Goal: Task Accomplishment & Management: Manage account settings

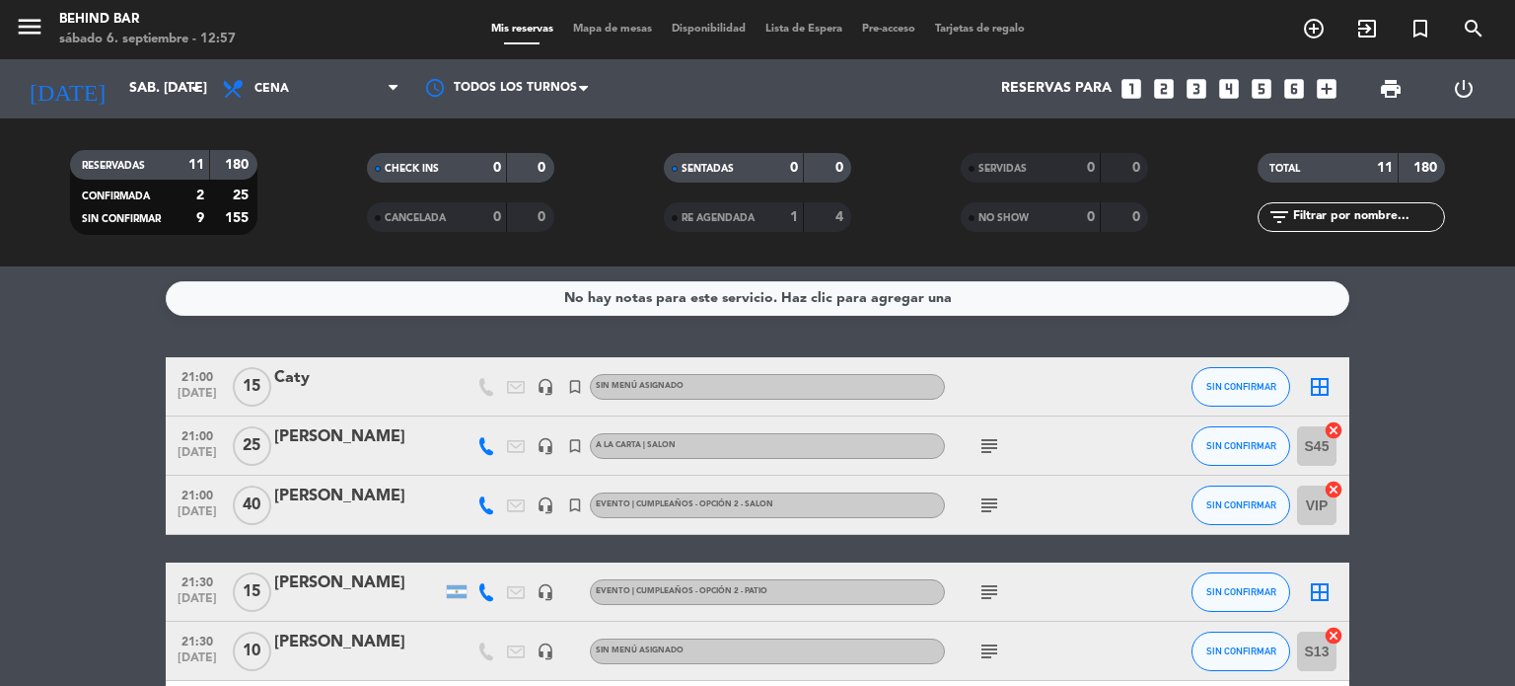
click at [1329, 84] on icon "add_box" at bounding box center [1327, 89] width 26 height 26
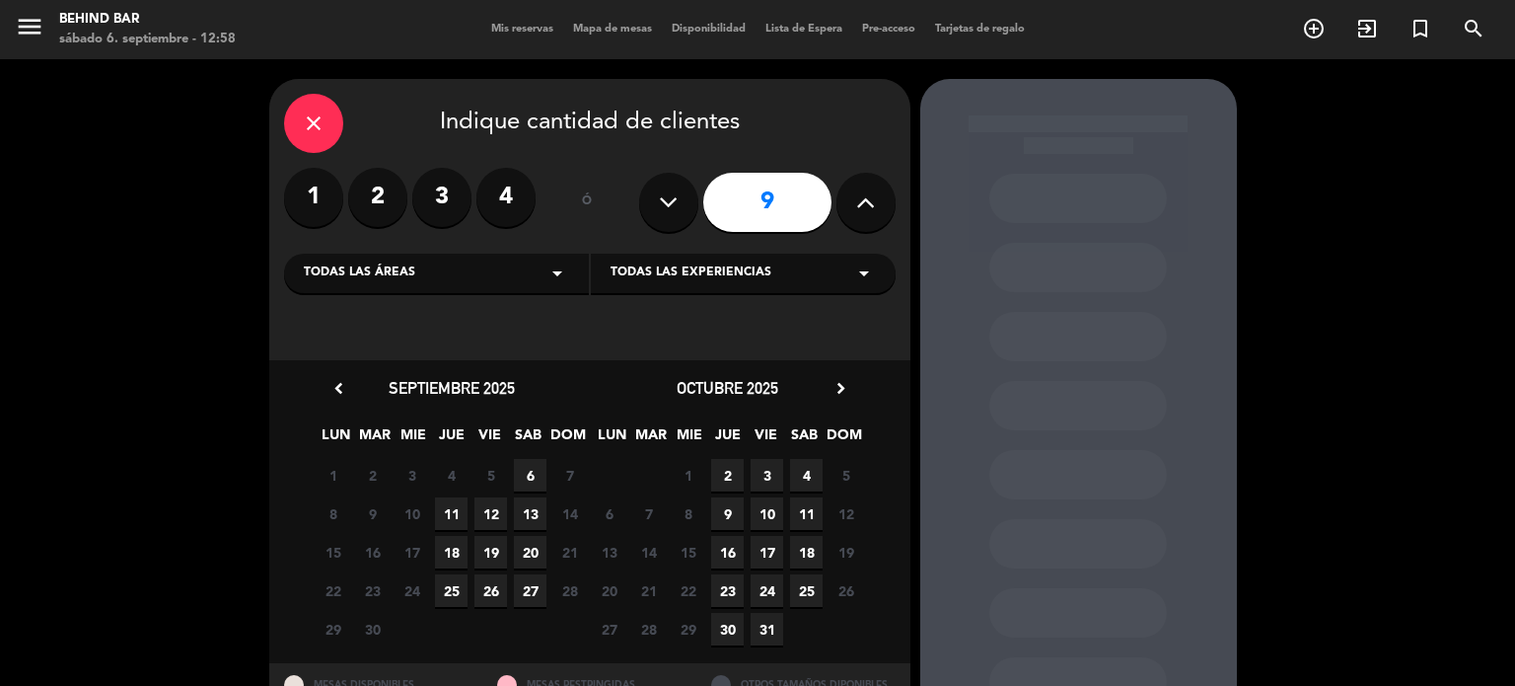
click at [537, 470] on span "6" at bounding box center [530, 475] width 33 height 33
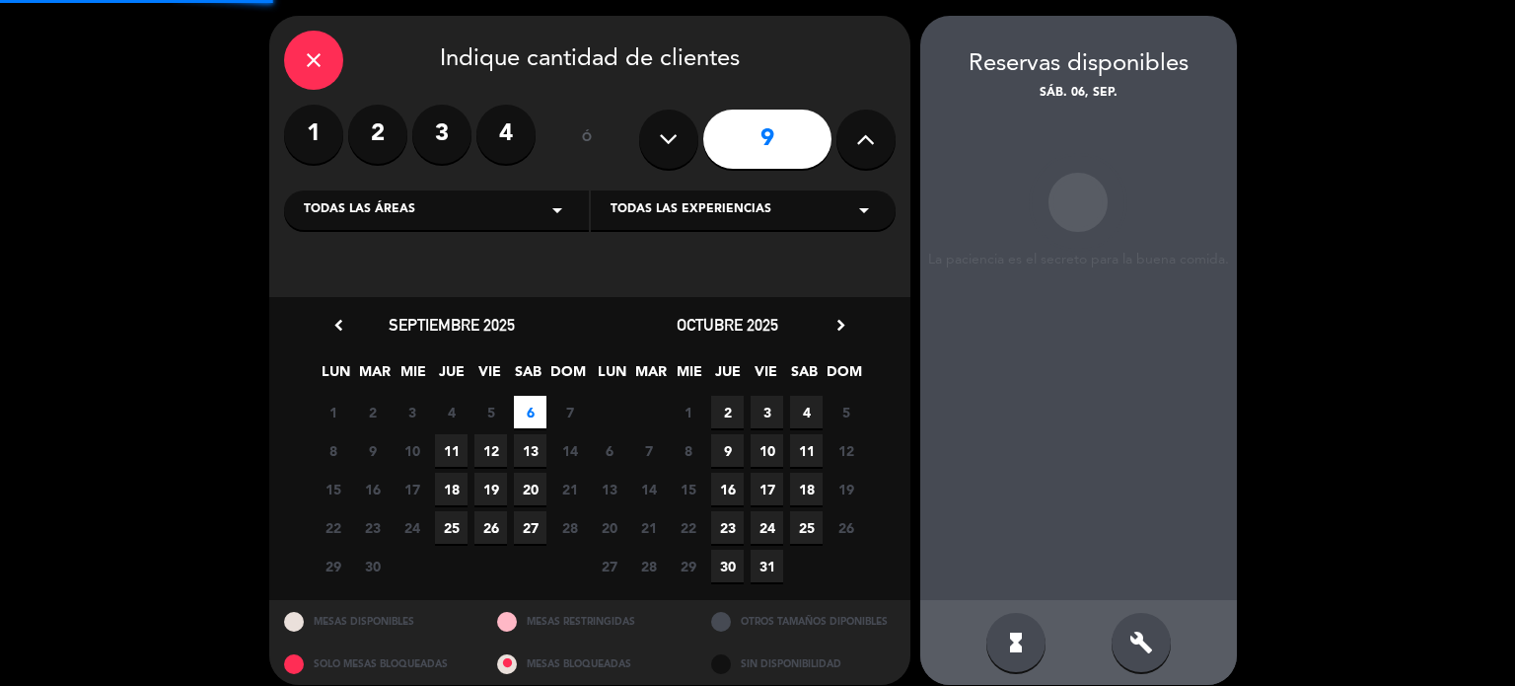
scroll to position [79, 0]
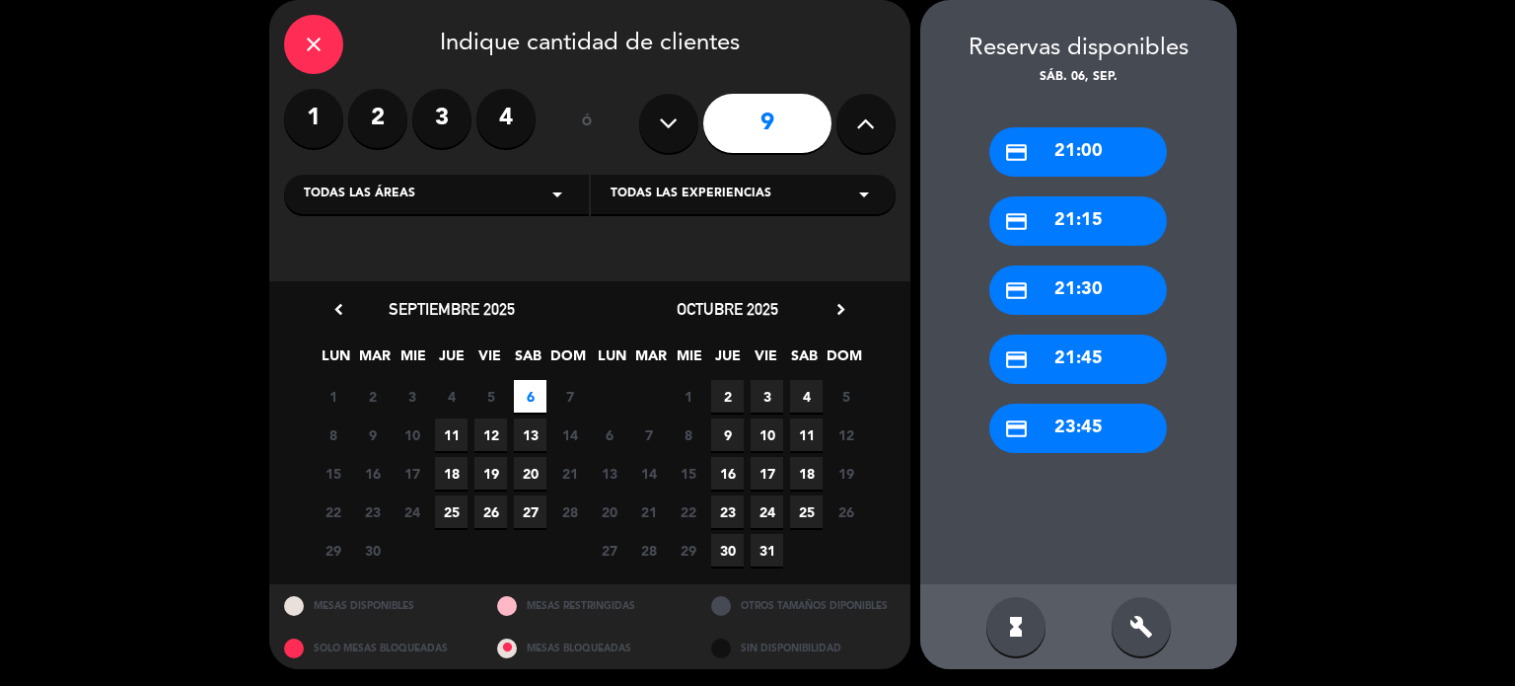
click at [1121, 146] on div "credit_card 21:00" at bounding box center [1079, 151] width 178 height 49
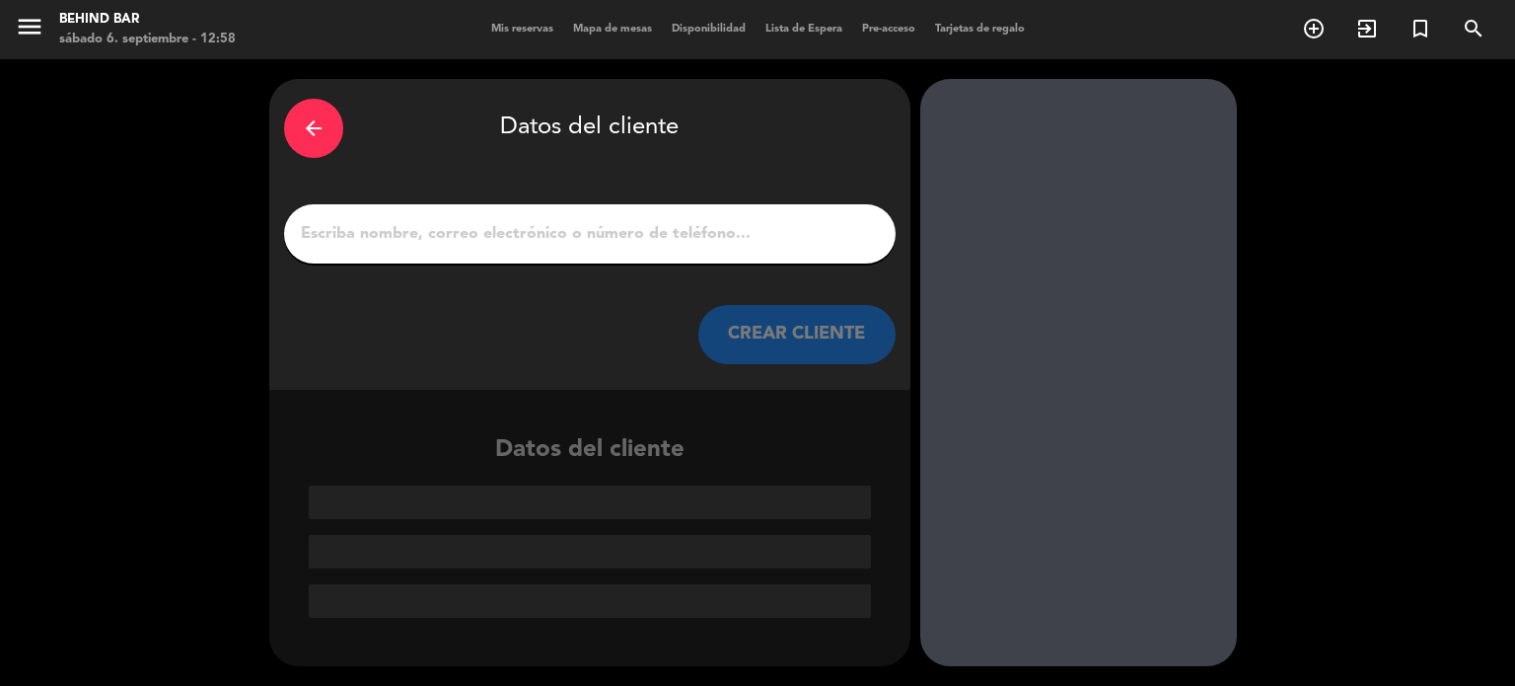
click at [328, 123] on div "arrow_back" at bounding box center [313, 128] width 59 height 59
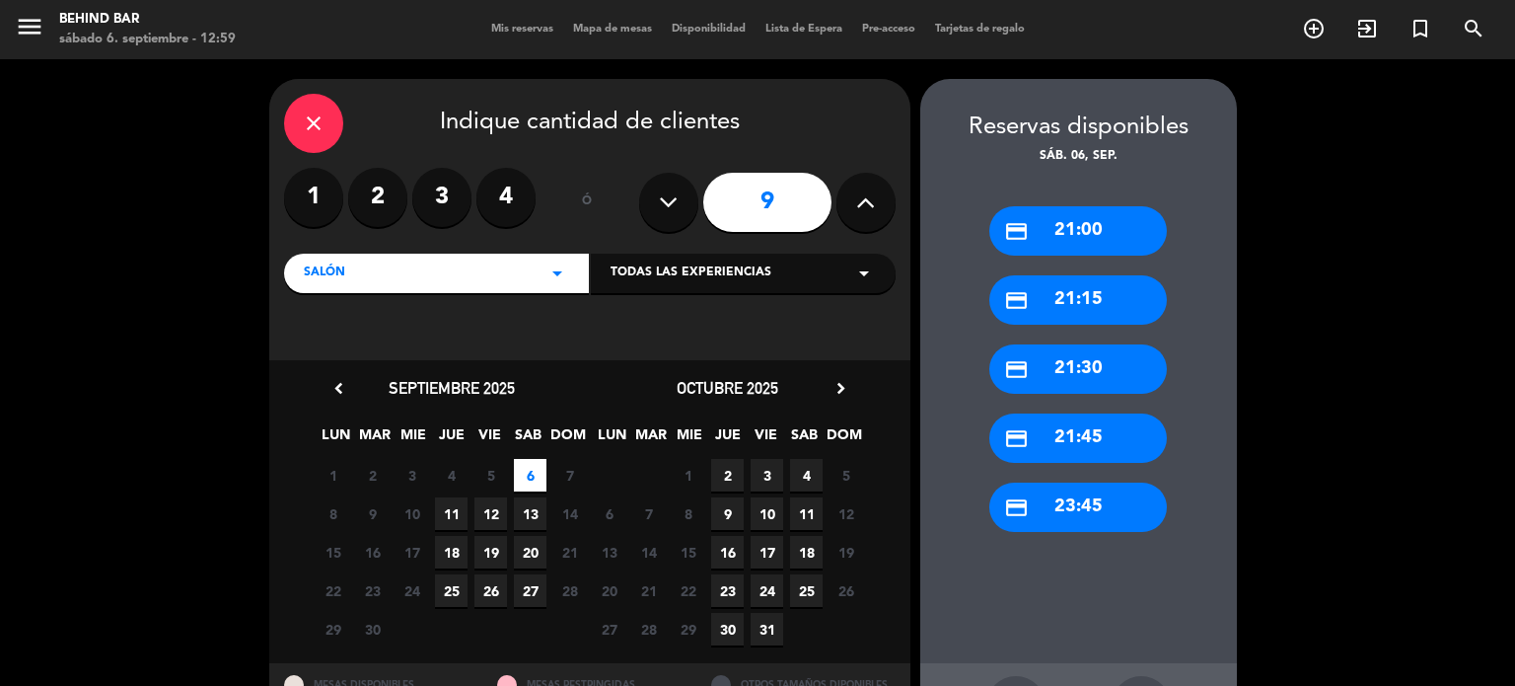
click at [328, 123] on div "close" at bounding box center [313, 123] width 59 height 59
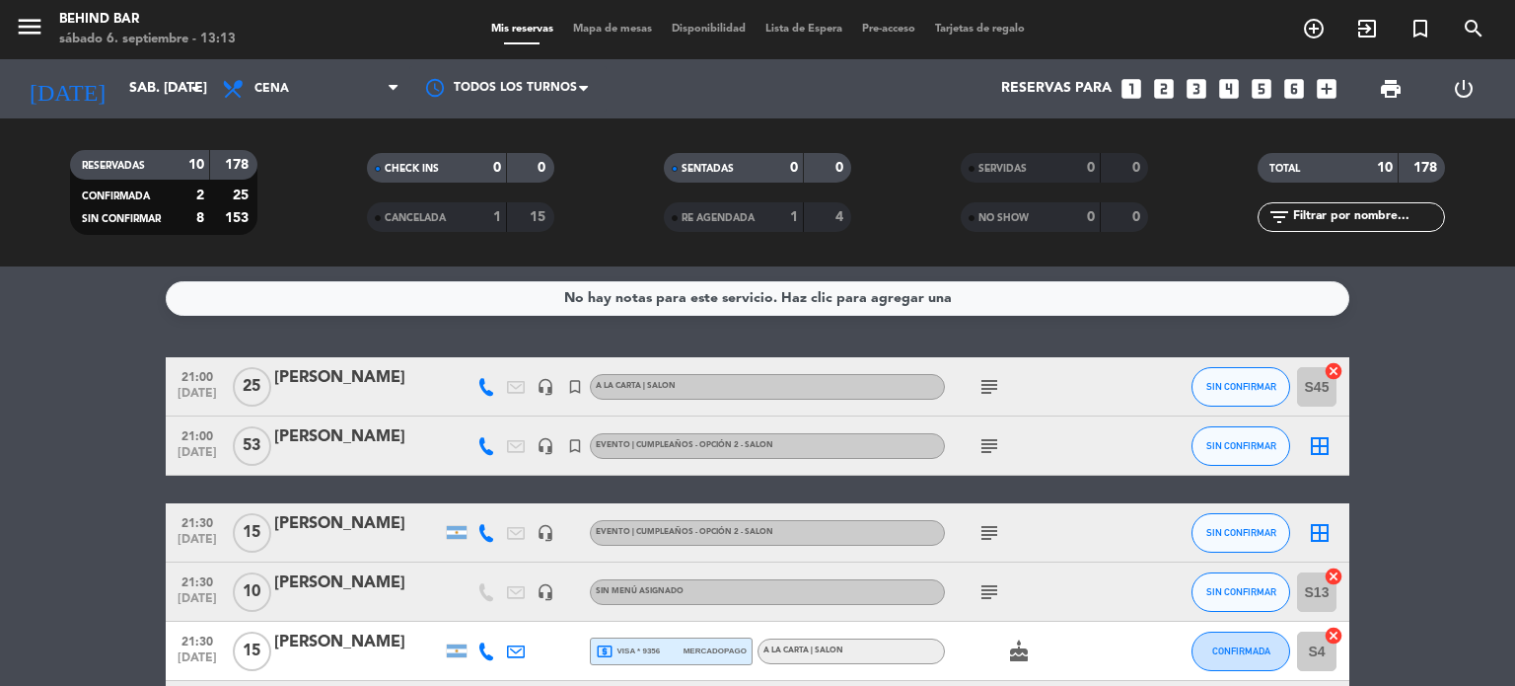
click at [104, 406] on bookings-row "21:00 [DATE] [PERSON_NAME] headset_mic turned_in_not A LA CARTA | SALON subject…" at bounding box center [757, 694] width 1515 height 675
